Goal: Complete application form

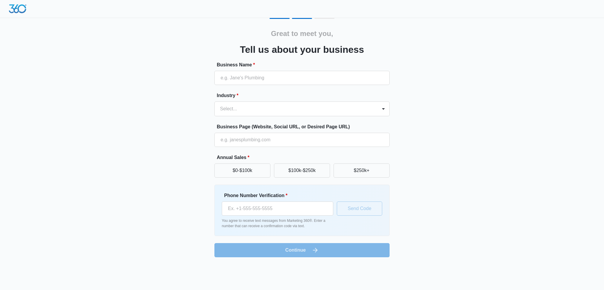
click at [258, 64] on label "Business Name *" at bounding box center [304, 64] width 175 height 7
click at [258, 71] on input "Business Name *" at bounding box center [302, 78] width 175 height 14
click at [258, 76] on input "Business Name *" at bounding box center [302, 78] width 175 height 14
type input "XChief"
type input "031593652"
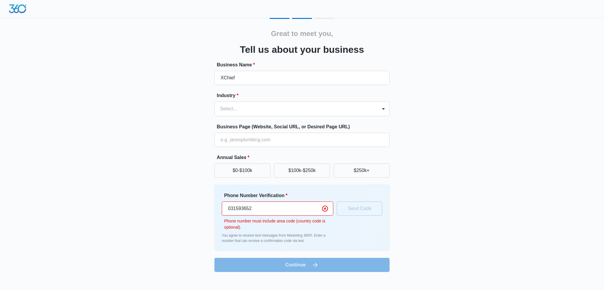
drag, startPoint x: 263, startPoint y: 205, endPoint x: 194, endPoint y: 202, distance: 69.7
click at [192, 202] on div "Great to meet you, Tell us about your business Business Name * XChief Industry …" at bounding box center [302, 145] width 354 height 254
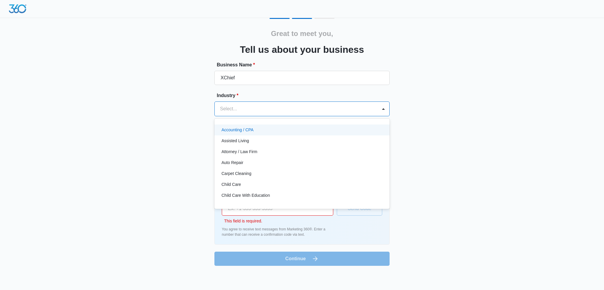
click at [233, 109] on div at bounding box center [295, 109] width 150 height 8
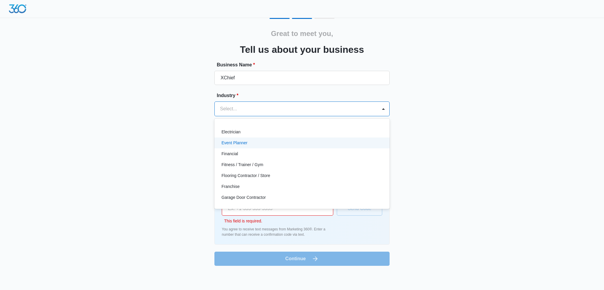
scroll to position [148, 0]
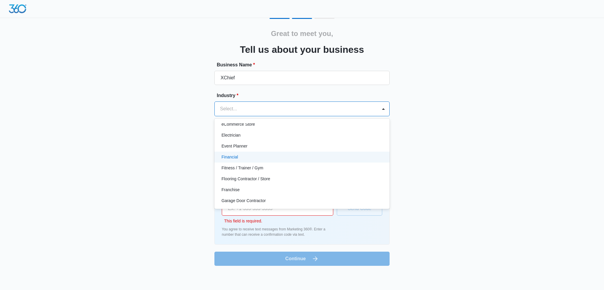
click at [235, 156] on p "Financial" at bounding box center [230, 157] width 17 height 6
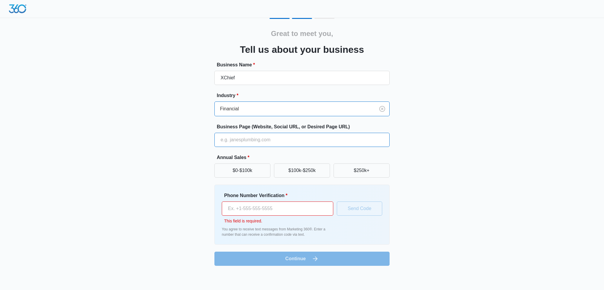
click at [245, 144] on input "Business Page (Website, Social URL, or Desired Page URL)" at bounding box center [302, 140] width 175 height 14
type input "[URL][DOMAIN_NAME]"
click at [197, 151] on div "Great to meet you, Tell us about your business Business Name * XChief Industry …" at bounding box center [302, 142] width 354 height 248
click at [287, 172] on button "$100k-$250k" at bounding box center [302, 171] width 56 height 14
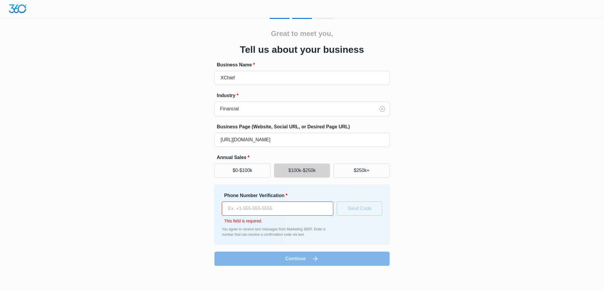
click at [271, 213] on input "Phone Number Verification *" at bounding box center [278, 209] width 112 height 14
click at [290, 208] on input "Phone Number Verification *" at bounding box center [278, 209] width 112 height 14
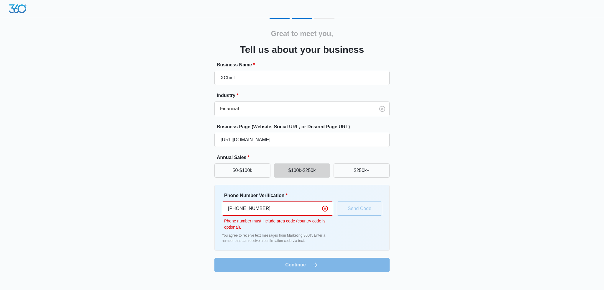
click at [424, 230] on div "Great to meet you, Tell us about your business Business Name * XChief Industry …" at bounding box center [302, 145] width 354 height 254
drag, startPoint x: 282, startPoint y: 207, endPoint x: 241, endPoint y: 208, distance: 41.3
click at [241, 208] on input "[PHONE_NUMBER]" at bounding box center [278, 209] width 112 height 14
click at [368, 209] on div "Phone Number Verification * [PHONE_NUMBER] Phone number must include area code …" at bounding box center [302, 217] width 161 height 51
drag, startPoint x: 285, startPoint y: 210, endPoint x: 216, endPoint y: 211, distance: 68.5
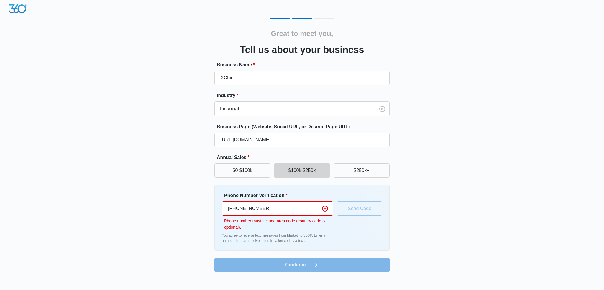
click at [216, 211] on div "Phone Number Verification * [PHONE_NUMBER] Phone number must include area code …" at bounding box center [302, 218] width 175 height 66
type input "[PHONE_NUMBER]"
click at [305, 221] on p "Phone number must include area code (country code is optional)." at bounding box center [278, 224] width 109 height 12
click at [324, 210] on icon "Clear" at bounding box center [325, 208] width 7 height 7
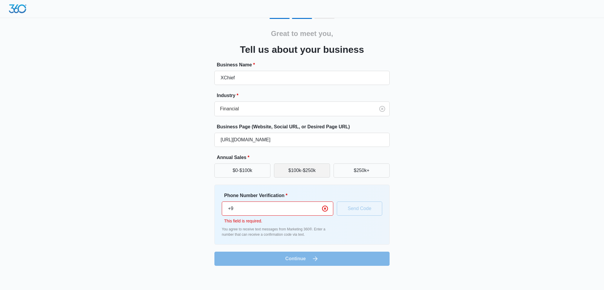
type input "+"
